Goal: Task Accomplishment & Management: Use online tool/utility

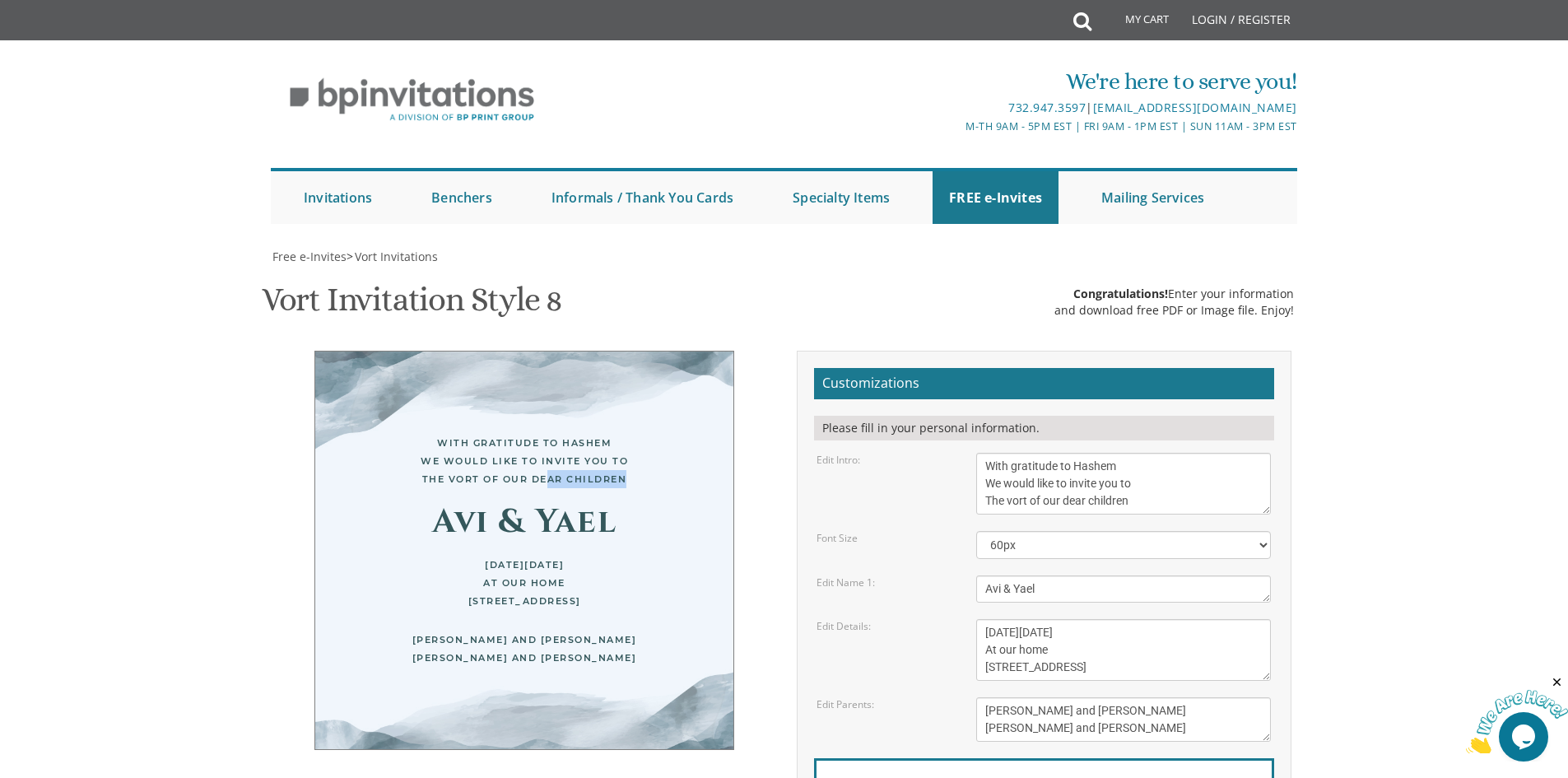
drag, startPoint x: 623, startPoint y: 311, endPoint x: 545, endPoint y: 314, distance: 78.1
click at [545, 434] on div "With gratitude to Hashem We would like to invite you to The vort of our dear ch…" at bounding box center [523, 461] width 352 height 54
drag, startPoint x: 1143, startPoint y: 333, endPoint x: 1007, endPoint y: 340, distance: 136.2
click at [1007, 453] on textarea "With gratitude to Hashem We would like to invite you to The vort of our dear ch…" at bounding box center [1123, 484] width 295 height 62
type textarea "With gratitude to Hashem We would like to invite you to The Bar Mitzvah of our …"
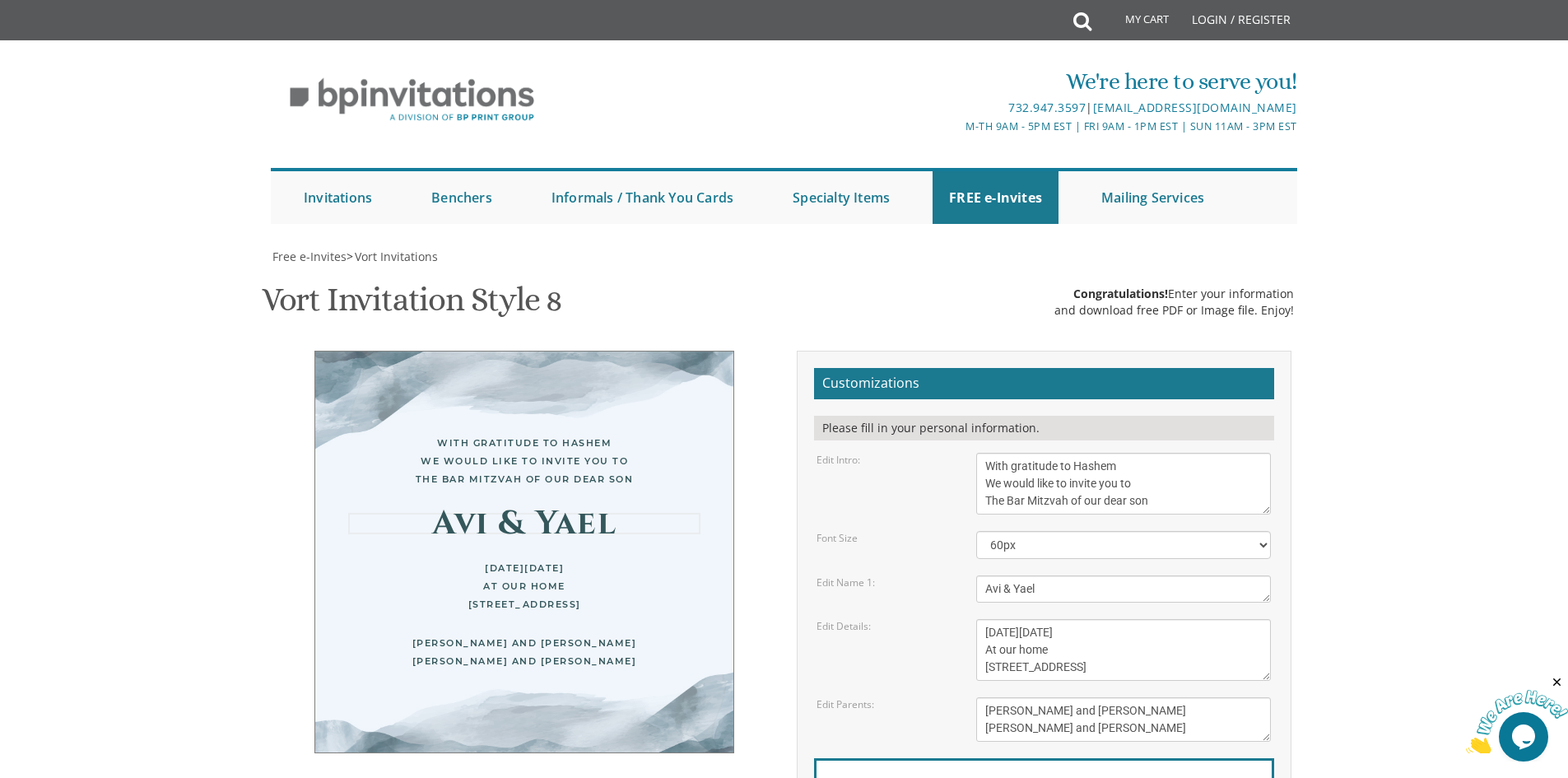
drag, startPoint x: 1069, startPoint y: 426, endPoint x: 939, endPoint y: 415, distance: 130.5
click at [939, 576] on div "Edit Name 1: Avi & Yael" at bounding box center [1044, 588] width 479 height 27
type textarea "Avrumi"
drag, startPoint x: 1158, startPoint y: 470, endPoint x: 968, endPoint y: 453, distance: 190.8
click at [968, 453] on form "Customizations Please fill in your personal information. Edit Intro: With grati…" at bounding box center [1045, 627] width 461 height 520
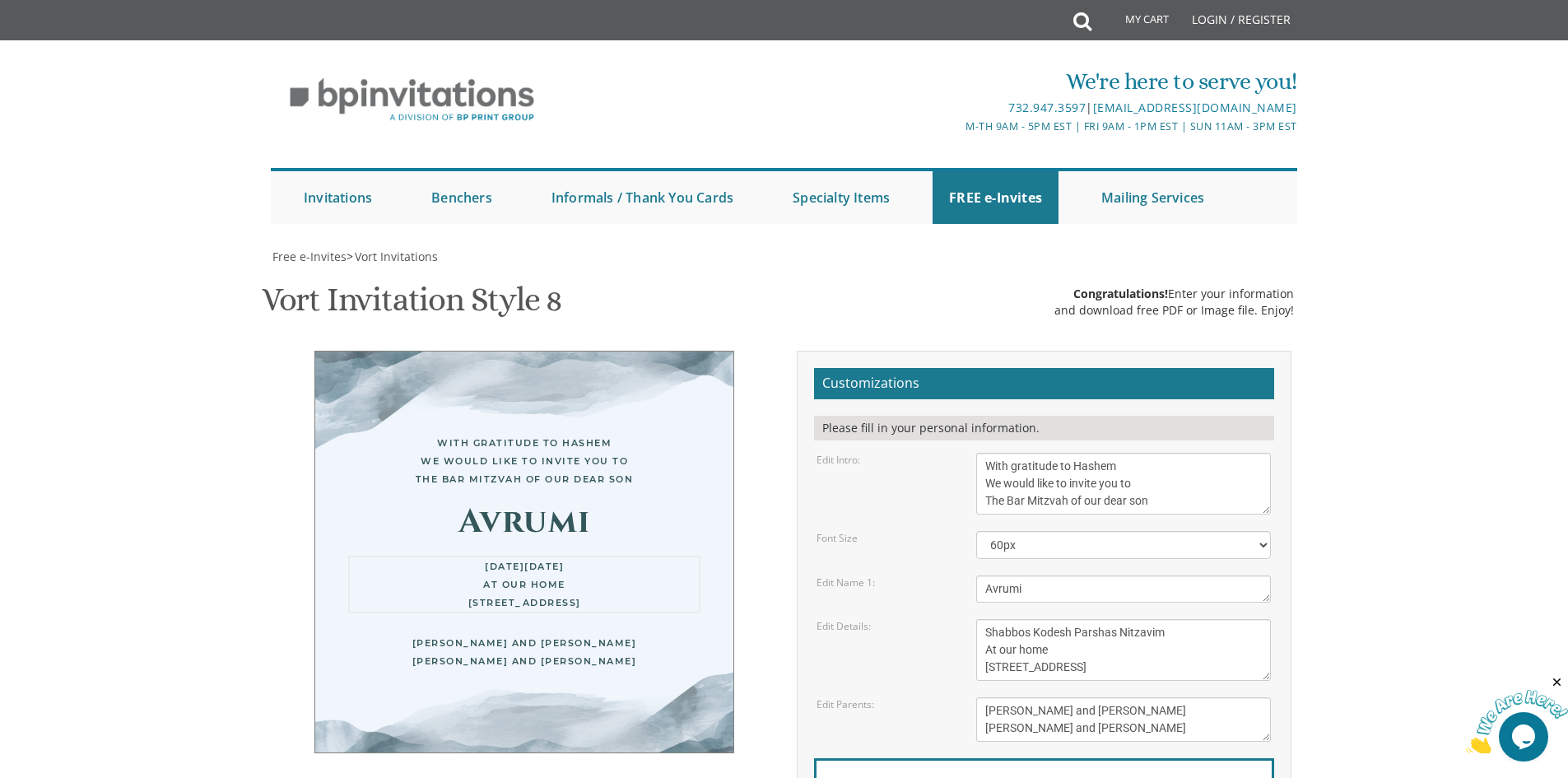
drag, startPoint x: 1047, startPoint y: 488, endPoint x: 996, endPoint y: 485, distance: 51.1
click at [996, 619] on textarea "[DATE][DATE] At our home [STREET_ADDRESS]" at bounding box center [1123, 650] width 295 height 62
drag, startPoint x: 1080, startPoint y: 584, endPoint x: 988, endPoint y: 587, distance: 92.0
click at [988, 619] on textarea "[DATE][DATE] At our home [STREET_ADDRESS]" at bounding box center [1123, 650] width 295 height 62
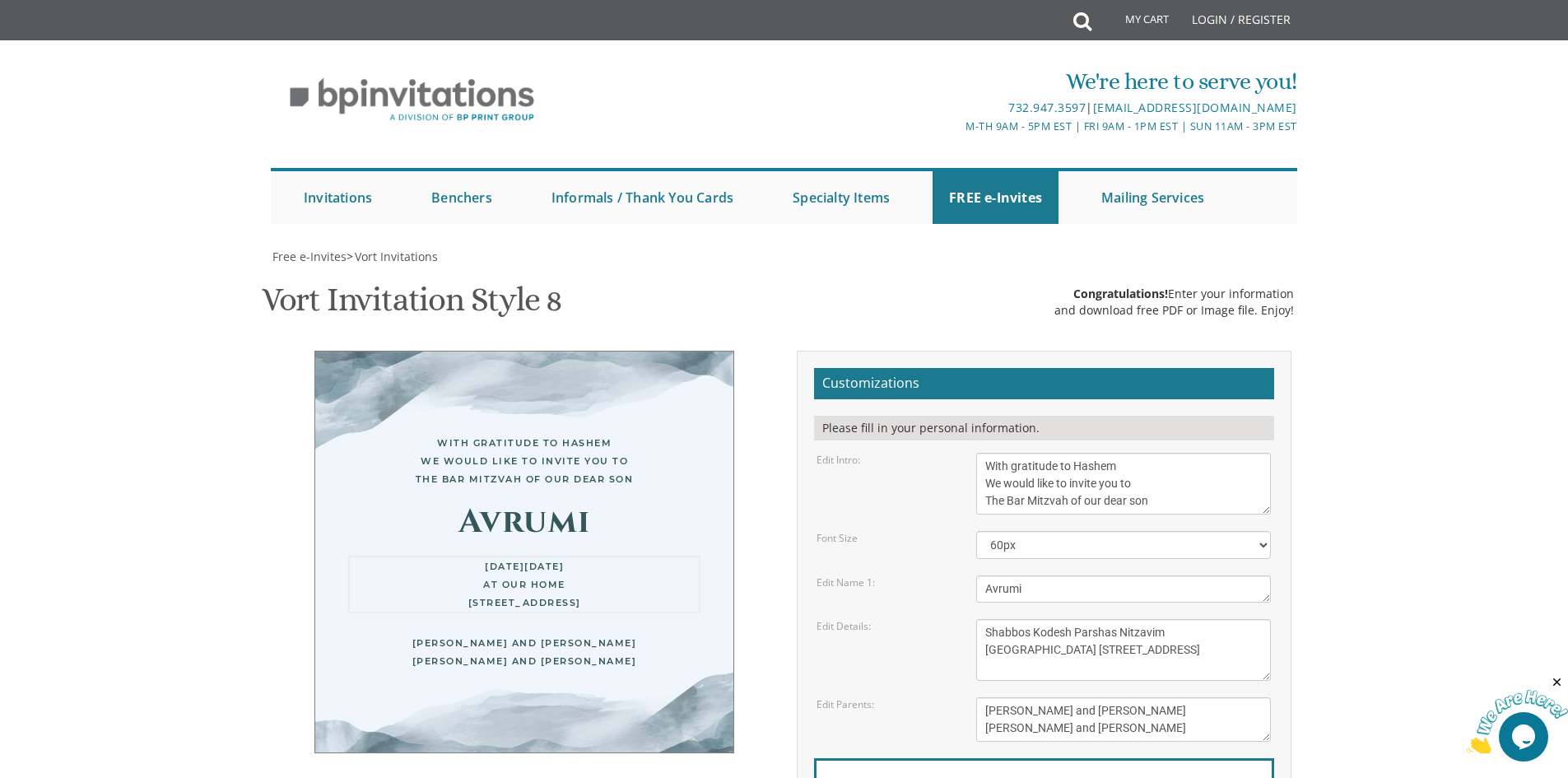
click at [1168, 619] on textarea "[DATE][DATE] At our home [STREET_ADDRESS]" at bounding box center [1123, 650] width 295 height 62
click at [1052, 619] on textarea "[DATE][DATE] At our home [STREET_ADDRESS]" at bounding box center [1123, 650] width 295 height 62
click at [1240, 619] on textarea "[DATE][DATE] At our home [STREET_ADDRESS]" at bounding box center [1123, 650] width 295 height 62
drag, startPoint x: 1059, startPoint y: 591, endPoint x: 967, endPoint y: 591, distance: 92.0
click at [967, 619] on div "[DATE][DATE] At our home [STREET_ADDRESS]" at bounding box center [1123, 650] width 319 height 62
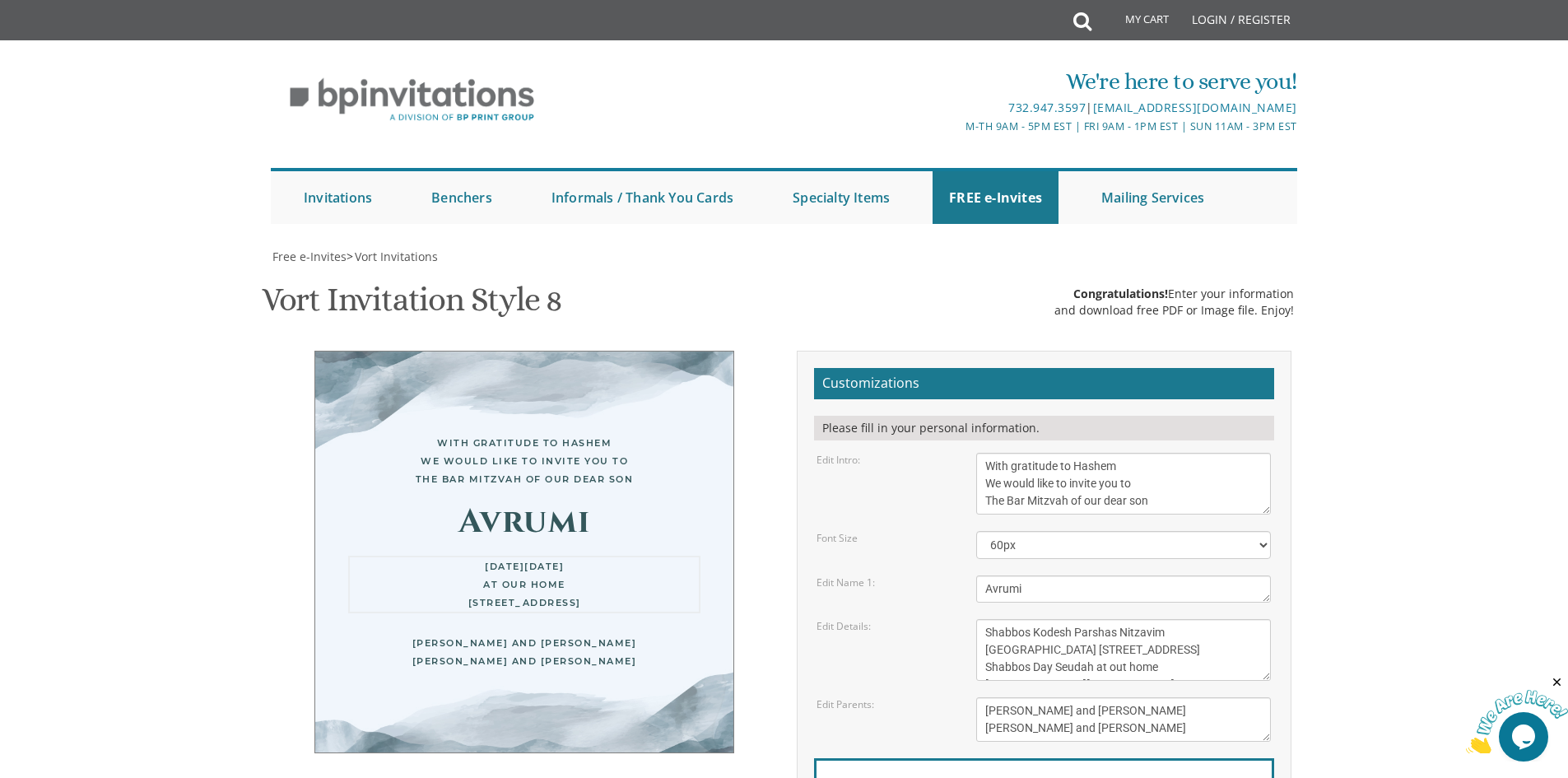
click at [1187, 619] on textarea "[DATE][DATE] At our home [STREET_ADDRESS]" at bounding box center [1123, 650] width 295 height 62
click at [1125, 619] on textarea "[DATE][DATE] At our home [STREET_ADDRESS]" at bounding box center [1123, 650] width 295 height 62
click at [1249, 619] on textarea "[DATE][DATE] At our home [STREET_ADDRESS]" at bounding box center [1123, 650] width 295 height 62
type textarea "Shabbos Kodesh Parshas Nitzavim [GEOGRAPHIC_DATA] [STREET_ADDRESS] Shabbos Day …"
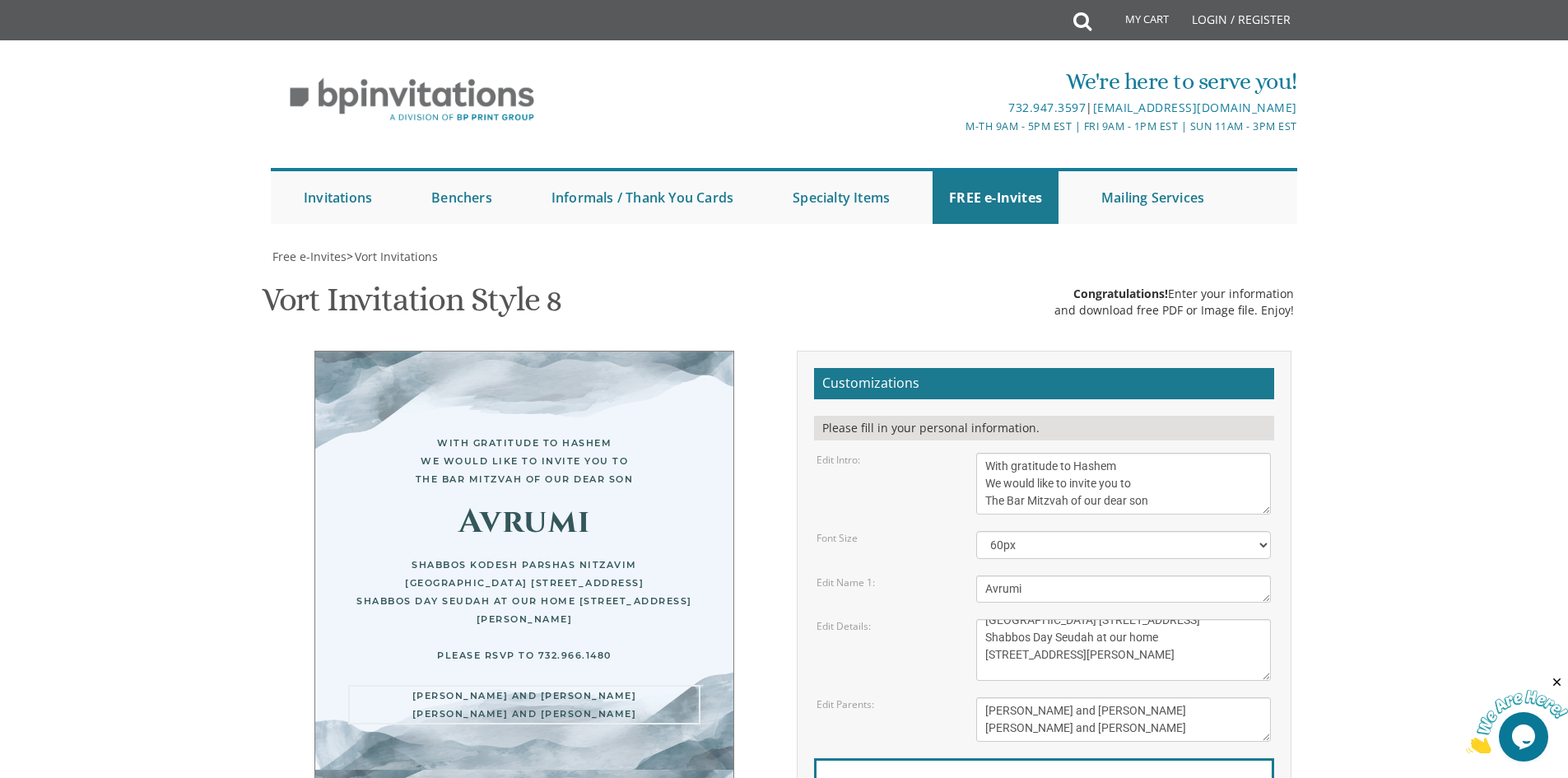
drag, startPoint x: 1151, startPoint y: 654, endPoint x: 961, endPoint y: 622, distance: 192.7
click at [961, 697] on div "Edit Parents: [PERSON_NAME] and [PERSON_NAME] [PERSON_NAME] and [PERSON_NAME]" at bounding box center [1044, 719] width 479 height 45
type textarea "[PERSON_NAME] & [PERSON_NAME]"
click at [1230, 619] on textarea "[DATE][DATE] At our home [STREET_ADDRESS]" at bounding box center [1123, 650] width 295 height 62
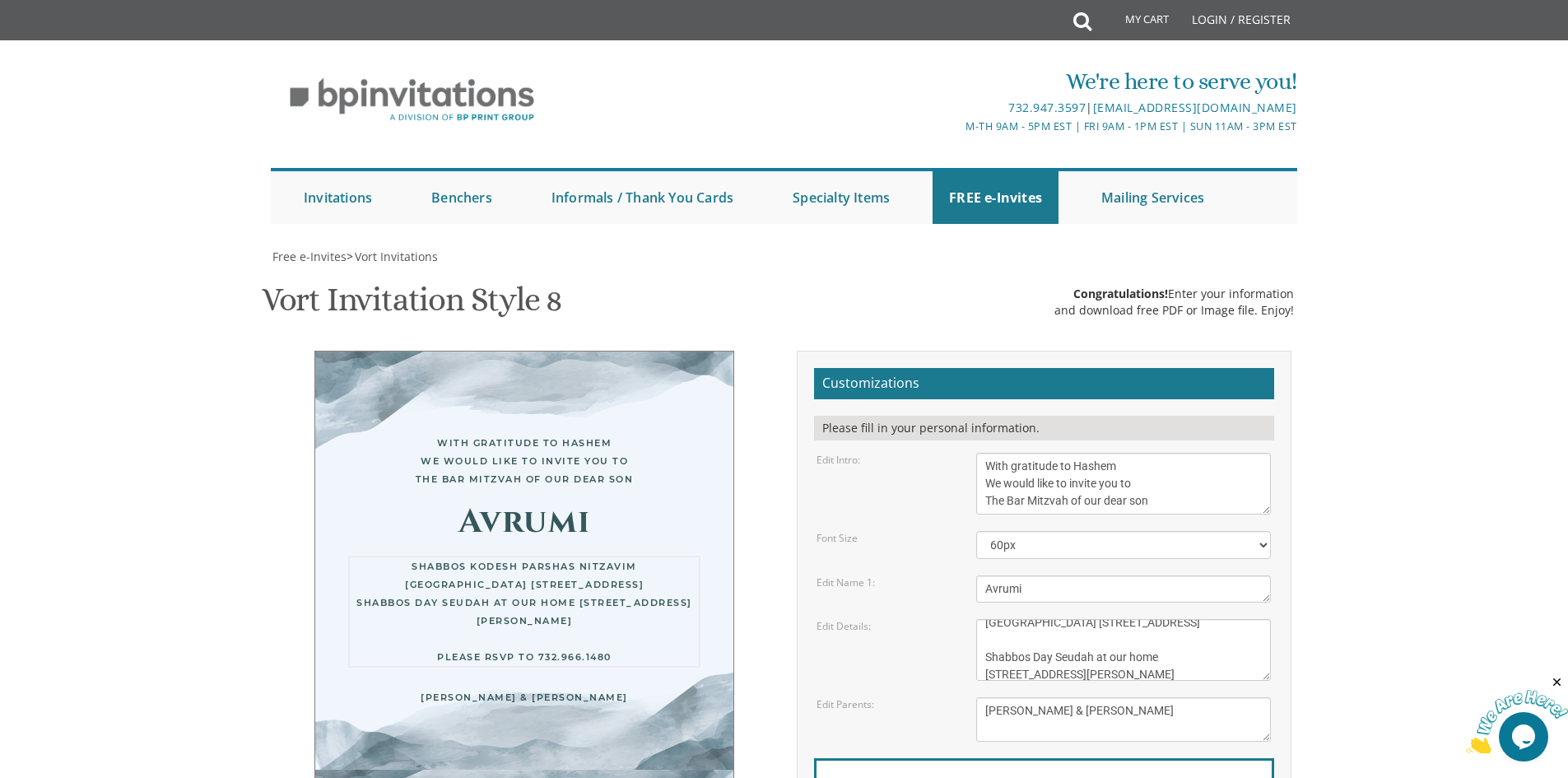
scroll to position [52, 0]
type textarea "Shabbos Kodesh Parshas Nitzavim [GEOGRAPHIC_DATA] [STREET_ADDRESS] Shabbos Day …"
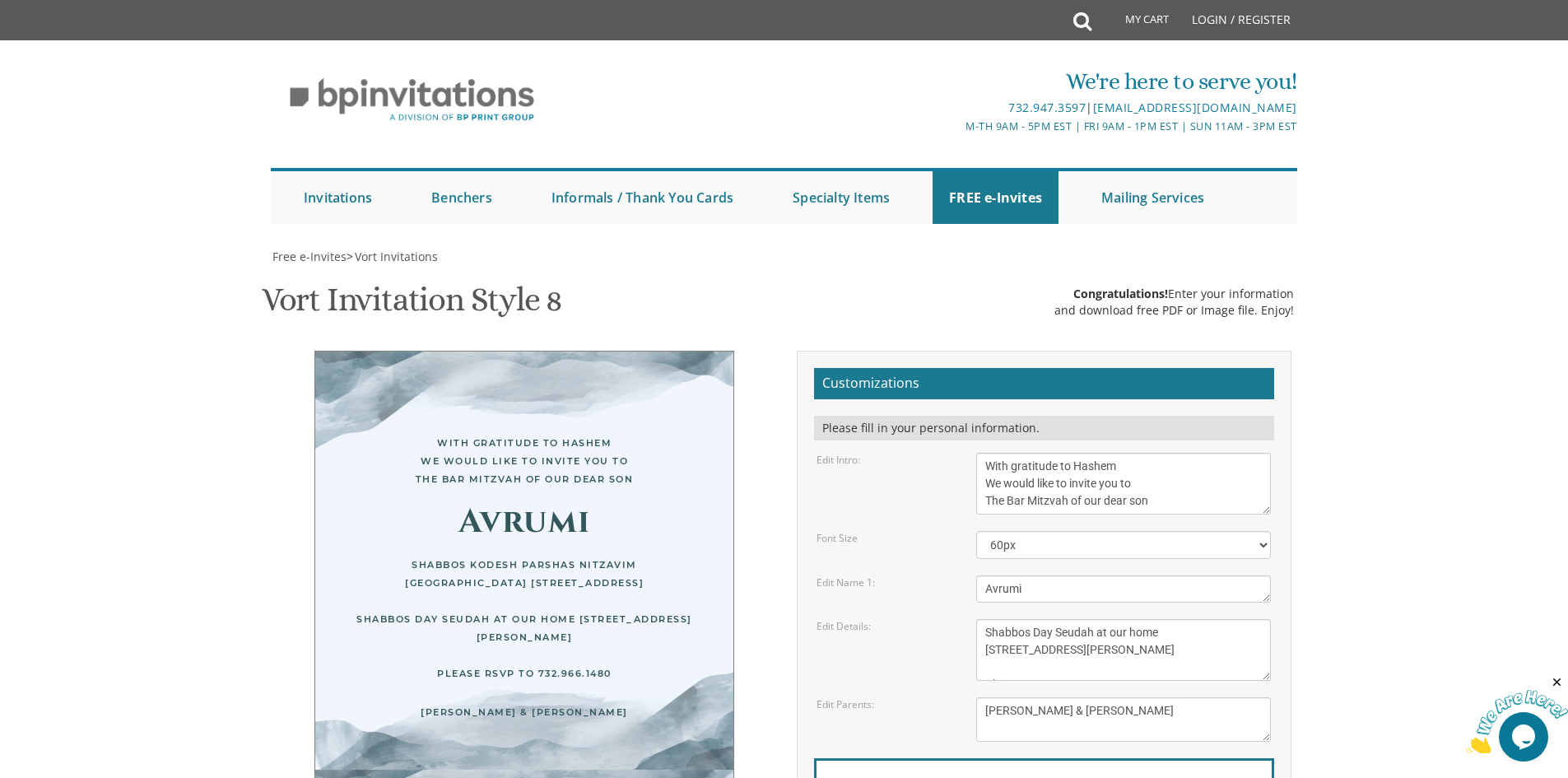
click at [687, 565] on div "Shabbos Kodesh Parshas Nitzavim [GEOGRAPHIC_DATA] [STREET_ADDRESS] Shabbos Day …" at bounding box center [523, 618] width 352 height 127
type input "[EMAIL_ADDRESS][DOMAIN_NAME]"
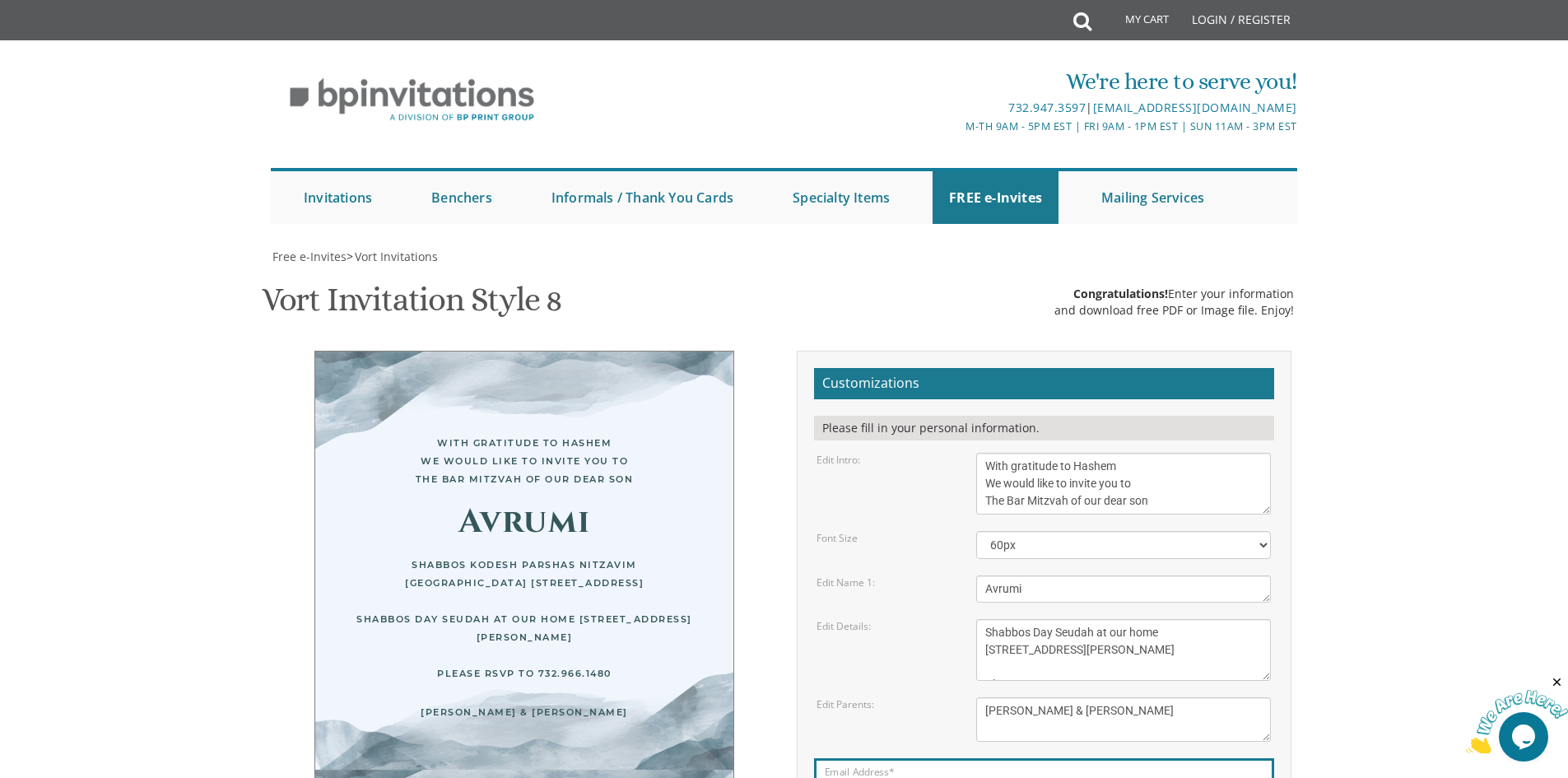
scroll to position [494, 0]
click at [1082, 759] on div "Email Address* [EMAIL_ADDRESS][DOMAIN_NAME]" at bounding box center [1045, 792] width 461 height 66
